Goal: Transaction & Acquisition: Purchase product/service

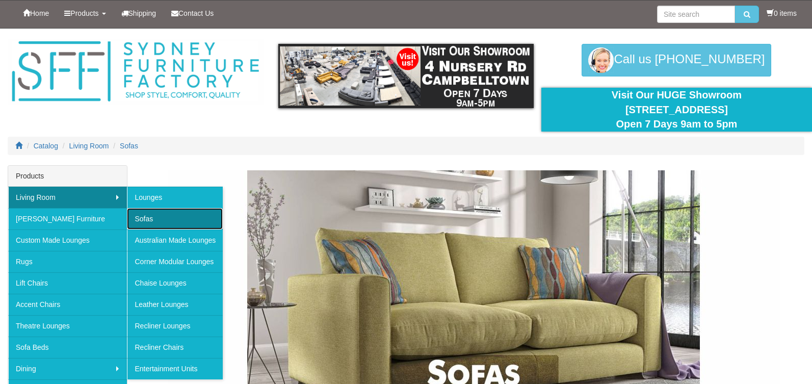
click at [149, 227] on link "Sofas" at bounding box center [175, 218] width 96 height 21
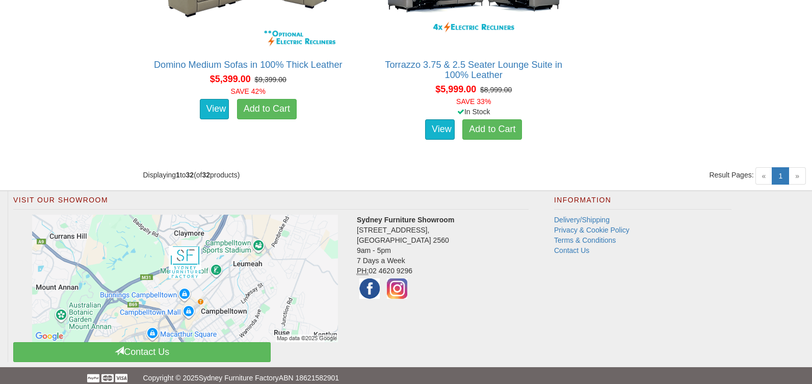
scroll to position [3010, 0]
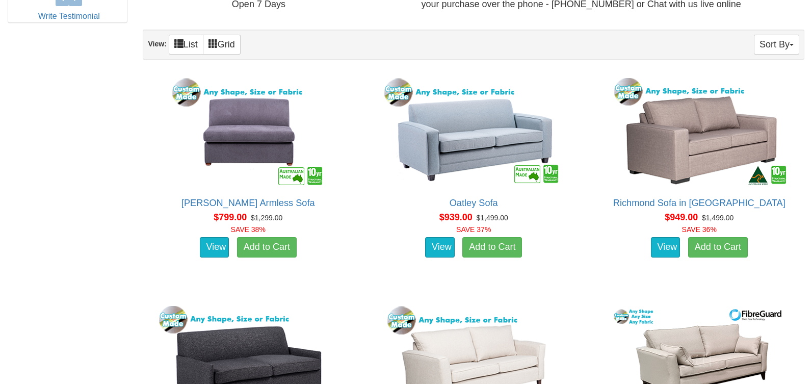
scroll to position [618, 0]
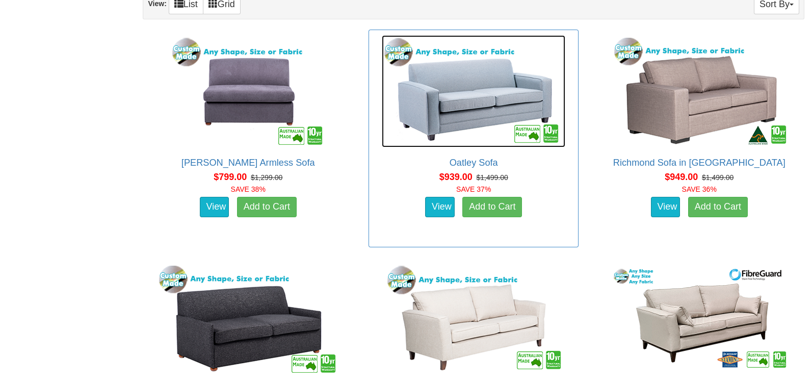
click at [476, 99] on img at bounding box center [474, 91] width 184 height 112
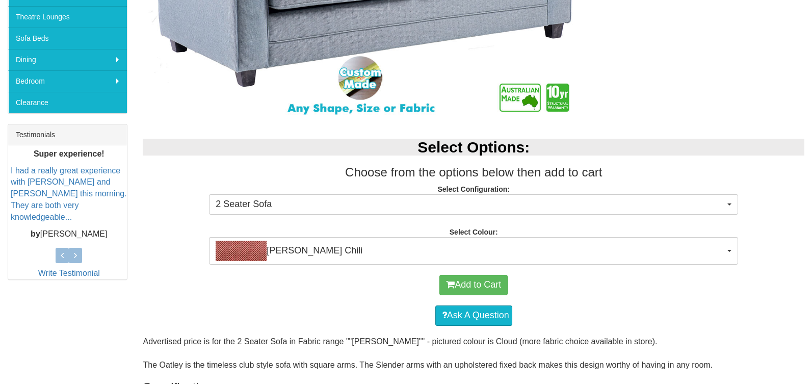
scroll to position [464, 0]
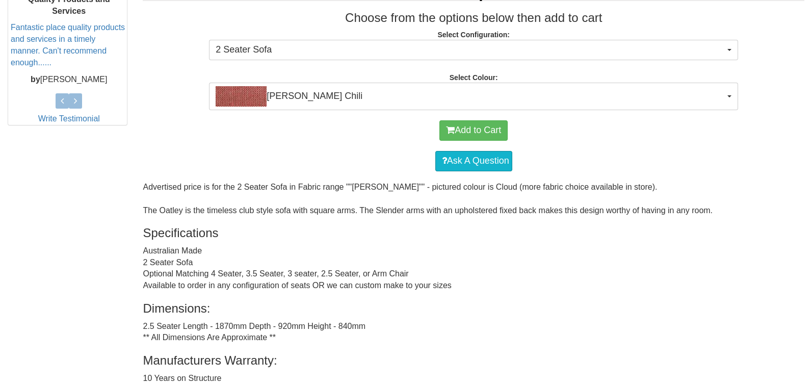
drag, startPoint x: 144, startPoint y: 277, endPoint x: 436, endPoint y: 282, distance: 292.3
click at [436, 282] on div "Advertised price is for the 2 Seater Sofa in Fabric range ""Lindeman"" - pictur…" at bounding box center [474, 353] width 662 height 342
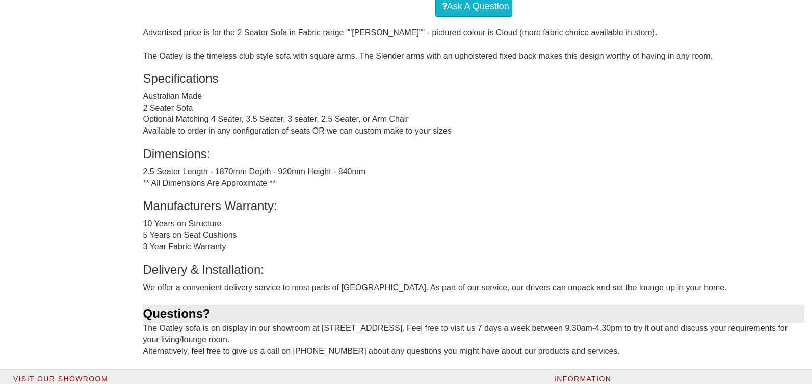
drag, startPoint x: 144, startPoint y: 231, endPoint x: 245, endPoint y: 253, distance: 103.6
click at [245, 253] on div "Advertised price is for the 2 Seater Sofa in Fabric range ""Lindeman"" - pictur…" at bounding box center [474, 198] width 662 height 342
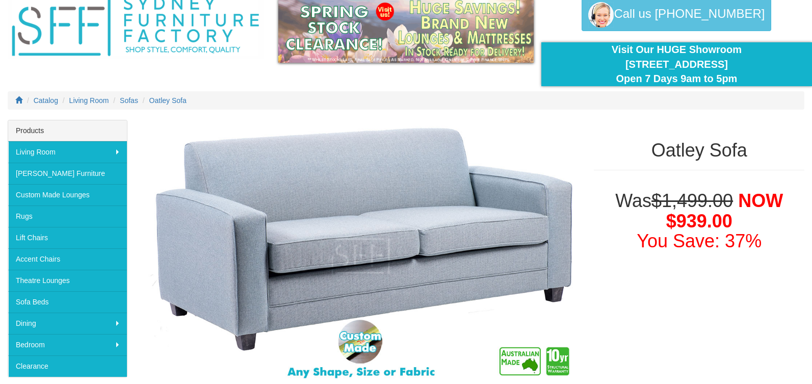
scroll to position [0, 0]
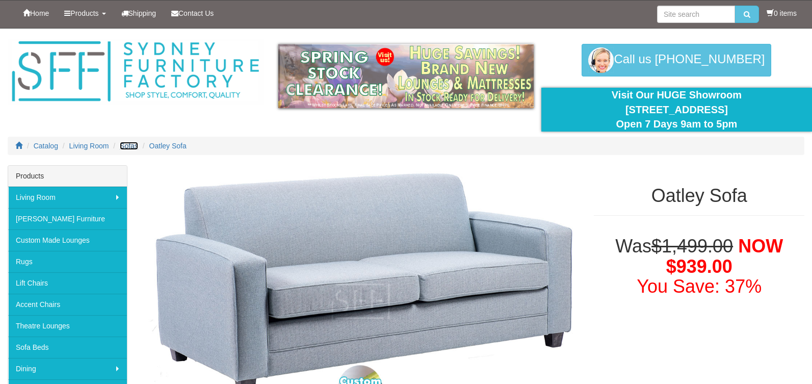
click at [138, 149] on span "Sofas" at bounding box center [129, 146] width 18 height 8
